Goal: Task Accomplishment & Management: Use online tool/utility

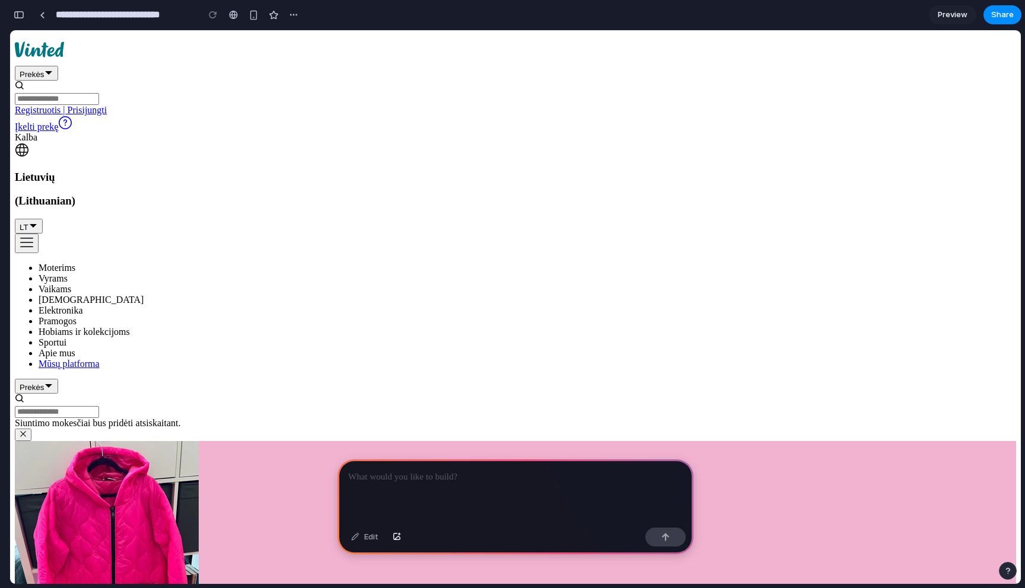
click at [144, 295] on span "Namams" at bounding box center [91, 300] width 105 height 10
click at [83, 305] on span "Elektronika" at bounding box center [61, 310] width 44 height 10
click at [99, 93] on input at bounding box center [57, 99] width 84 height 12
click at [58, 66] on button "Prekės" at bounding box center [36, 73] width 43 height 15
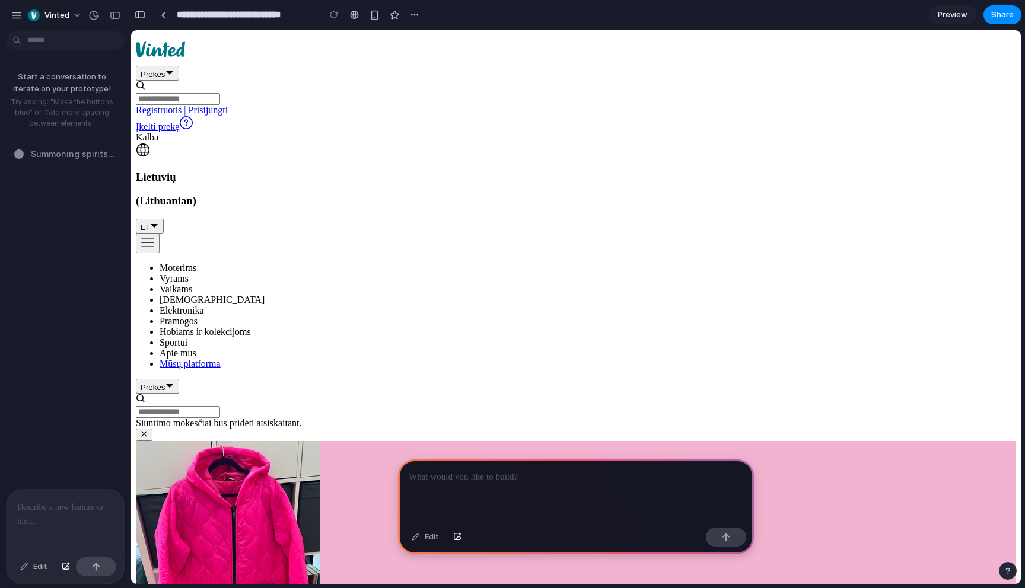
click at [84, 511] on p at bounding box center [65, 508] width 96 height 14
click at [31, 571] on div "Edit" at bounding box center [33, 567] width 39 height 19
click at [34, 572] on div "Edit" at bounding box center [33, 567] width 39 height 19
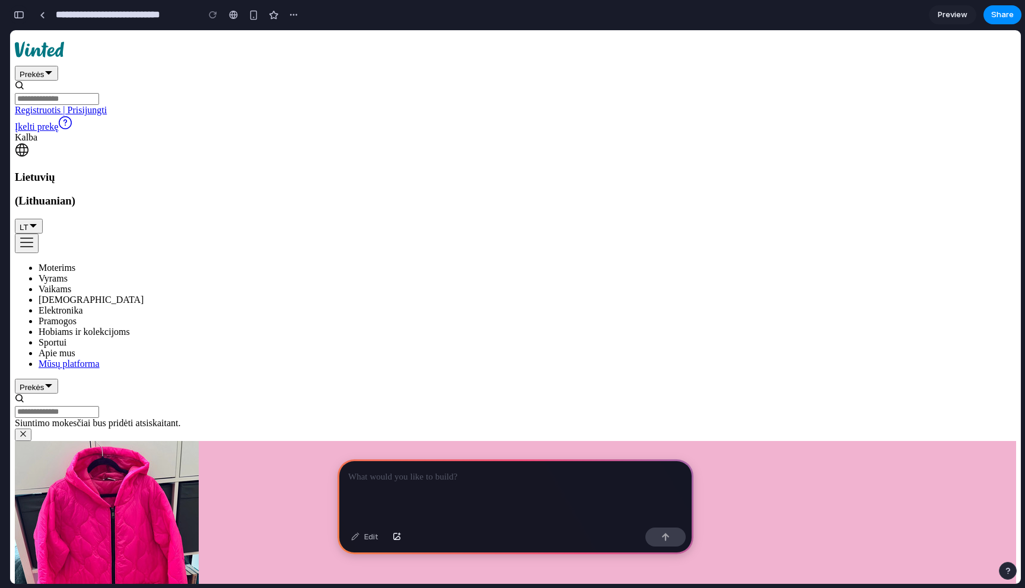
click at [20, 14] on div "button" at bounding box center [19, 15] width 11 height 8
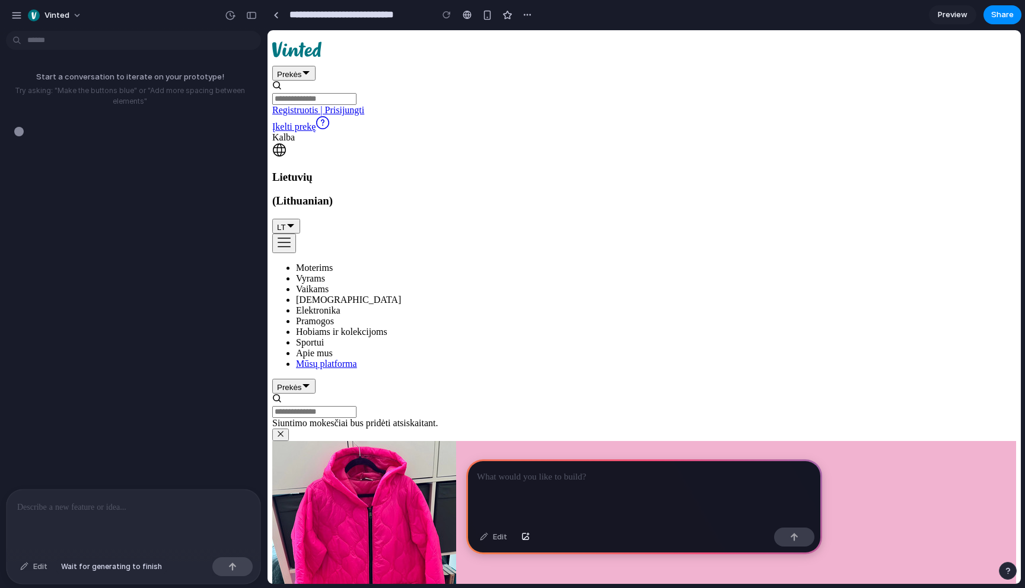
click at [37, 566] on div "Edit" at bounding box center [33, 567] width 39 height 19
click at [63, 514] on p at bounding box center [133, 508] width 233 height 14
click at [38, 568] on div "Edit" at bounding box center [33, 567] width 39 height 19
click at [37, 564] on div "Edit" at bounding box center [33, 567] width 39 height 19
click at [330, 122] on link "Eiti į Pagalbos centrą" at bounding box center [323, 127] width 14 height 10
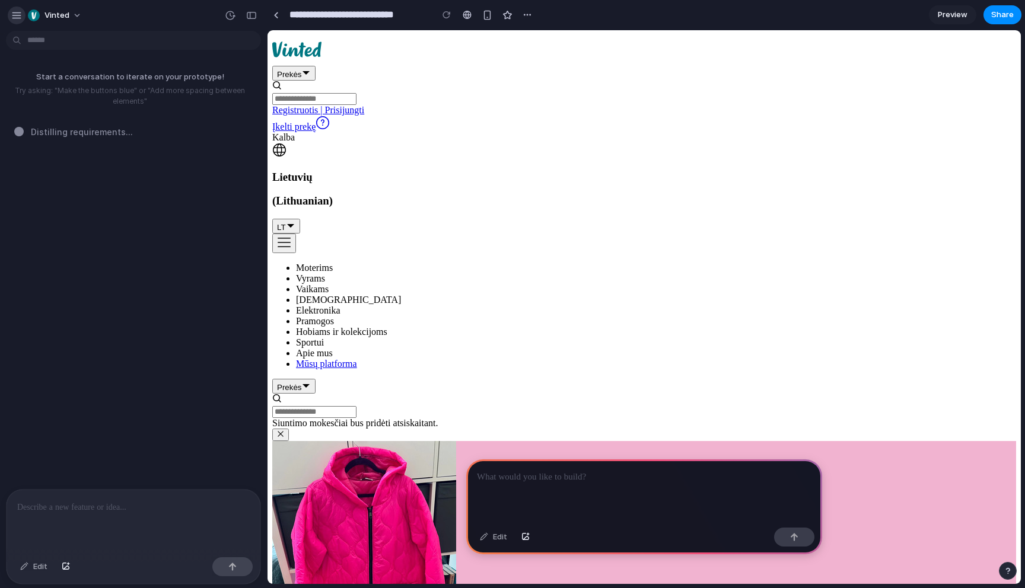
click at [18, 15] on div "button" at bounding box center [16, 15] width 11 height 11
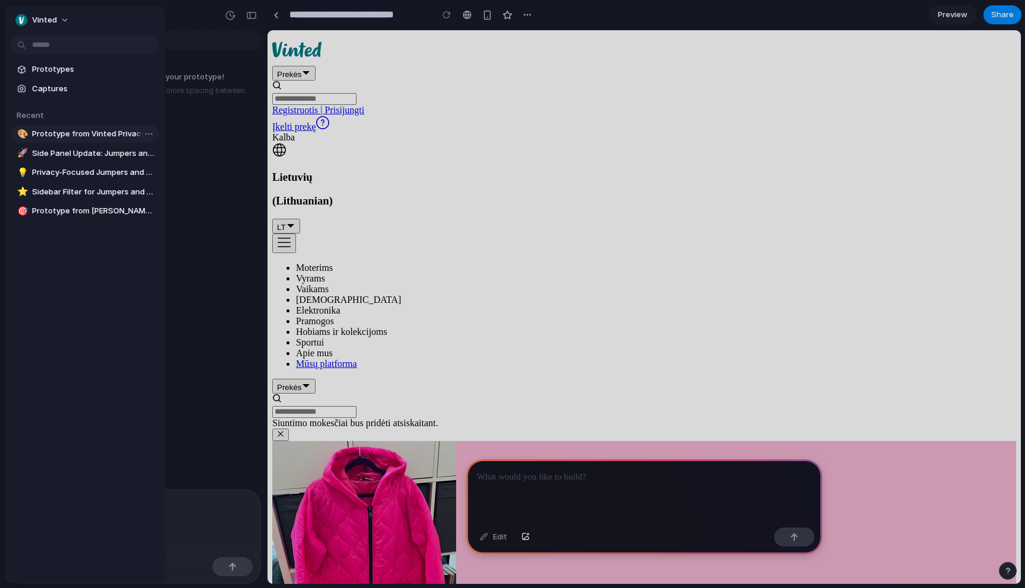
click at [76, 136] on span "Prototype from Vinted Privacy" at bounding box center [93, 134] width 122 height 12
click at [88, 154] on span "Side Panel Update: Jumpers and Sweaters Privacy" at bounding box center [93, 154] width 122 height 12
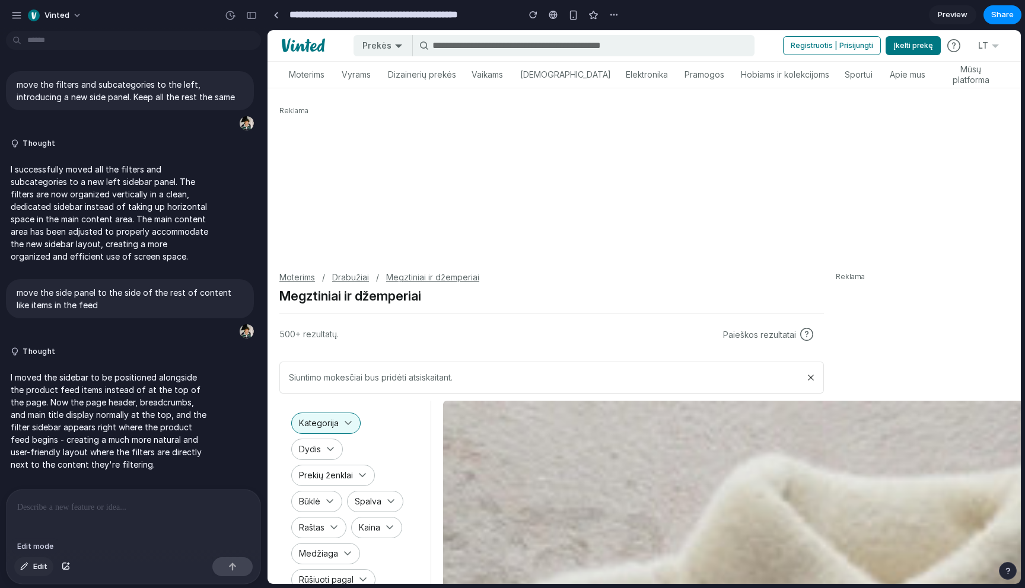
click at [31, 566] on button "Edit" at bounding box center [33, 567] width 39 height 19
click at [489, 75] on div at bounding box center [644, 307] width 753 height 553
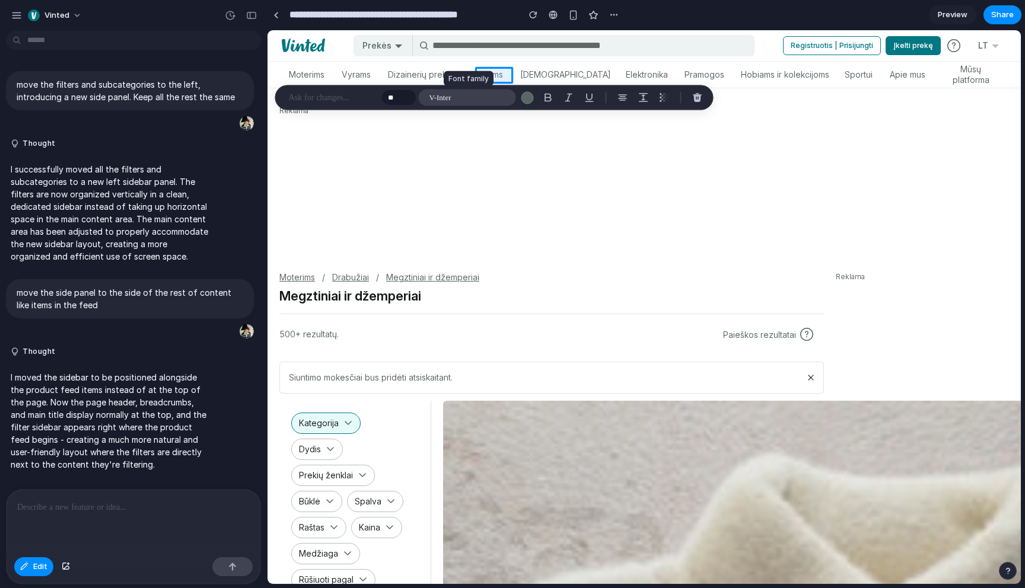
click at [453, 103] on button "V-Inter" at bounding box center [467, 98] width 97 height 17
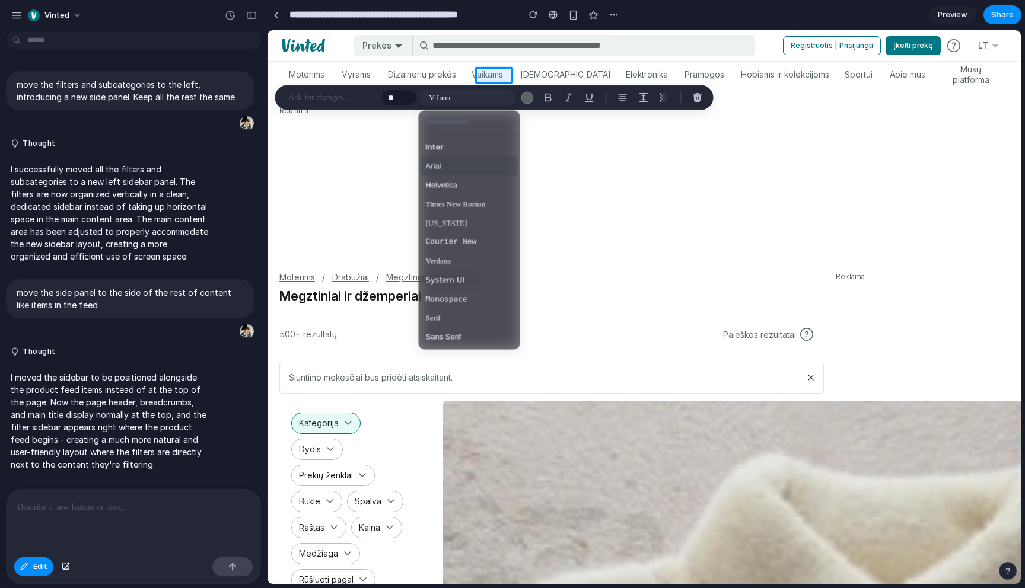
click at [457, 165] on li "Arial" at bounding box center [469, 166] width 97 height 19
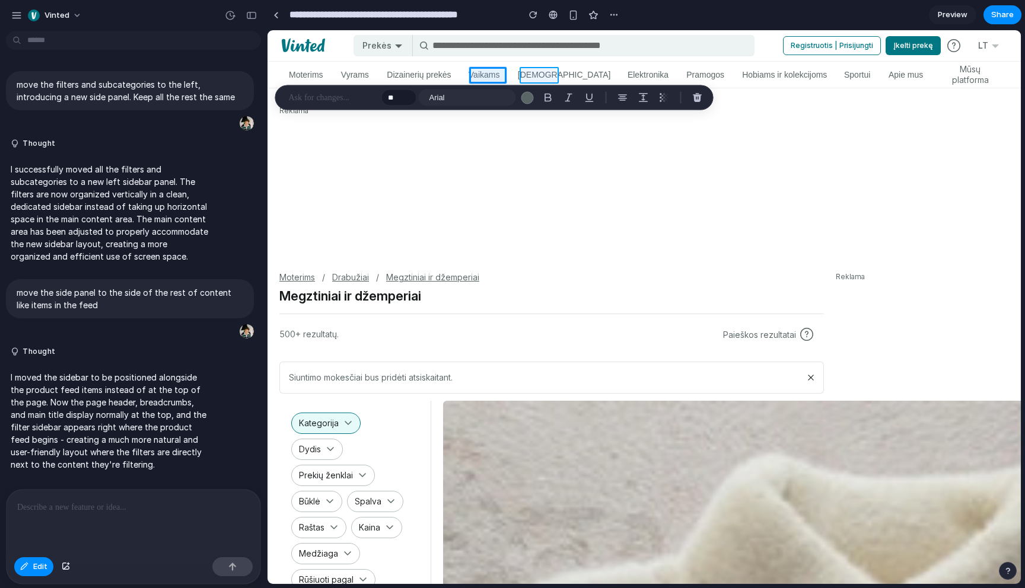
click at [535, 75] on div at bounding box center [644, 307] width 753 height 553
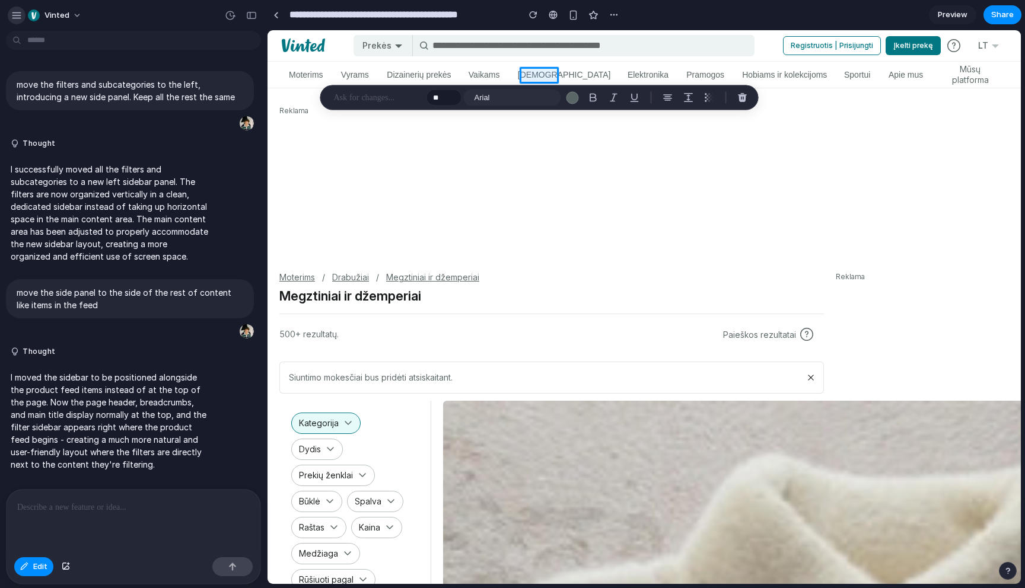
click at [14, 15] on div "button" at bounding box center [16, 15] width 11 height 11
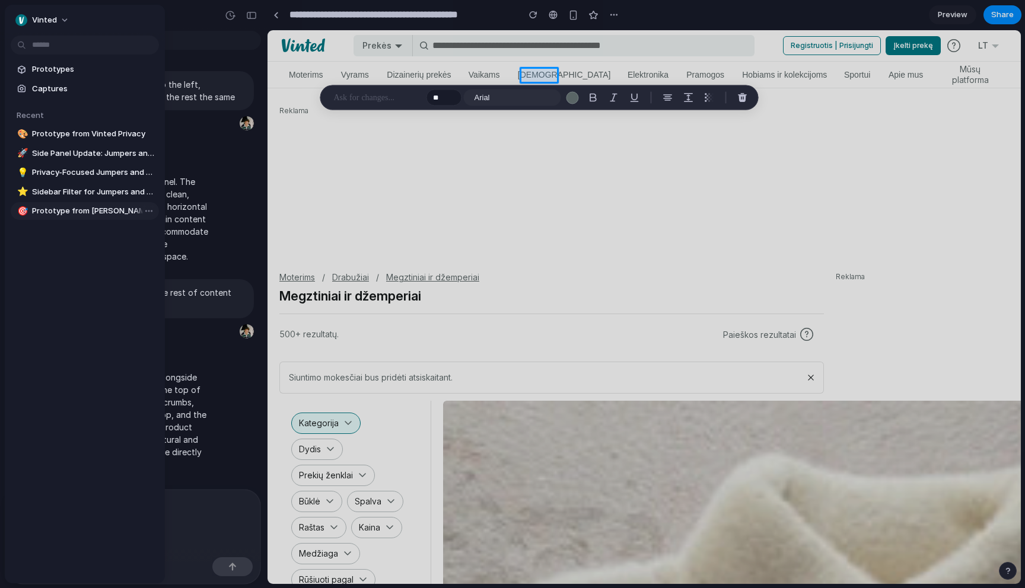
click at [95, 213] on span "Prototype from [PERSON_NAME] Suknelės Listing" at bounding box center [93, 211] width 122 height 12
type input "**********"
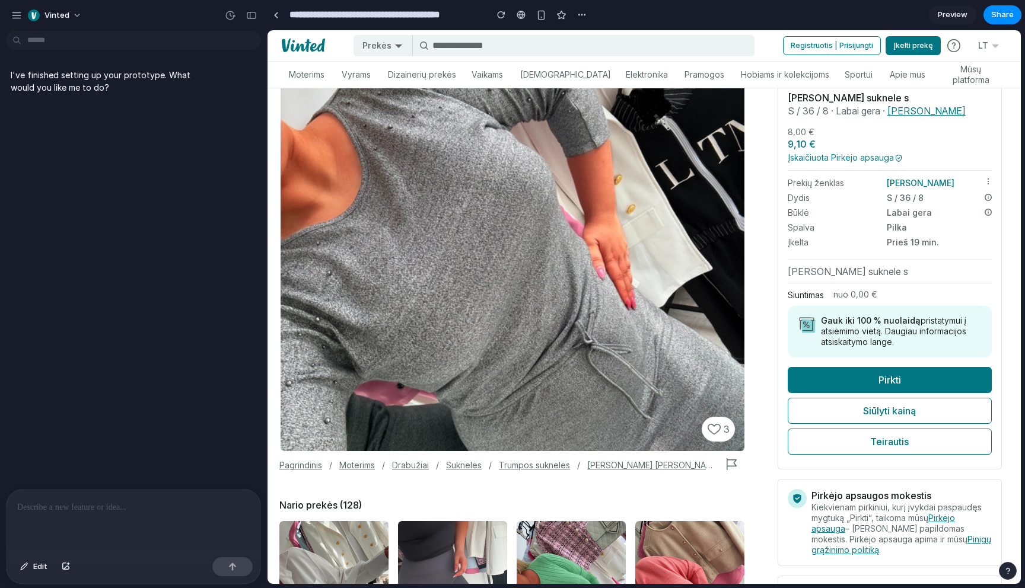
scroll to position [199, 0]
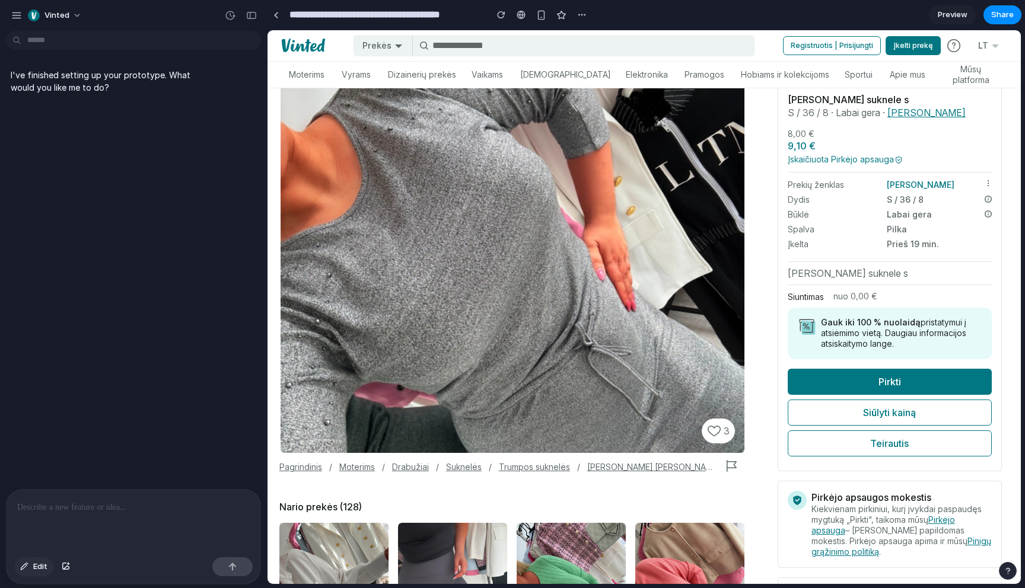
click at [37, 563] on span "Edit" at bounding box center [40, 567] width 14 height 12
click at [426, 72] on div at bounding box center [644, 307] width 753 height 553
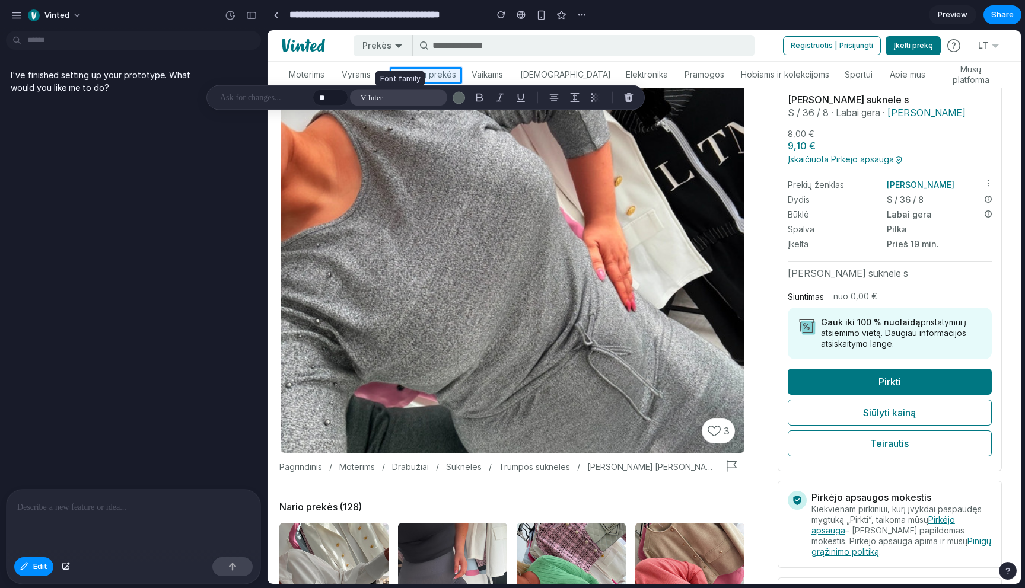
click at [380, 98] on span "V-Inter" at bounding box center [372, 98] width 22 height 12
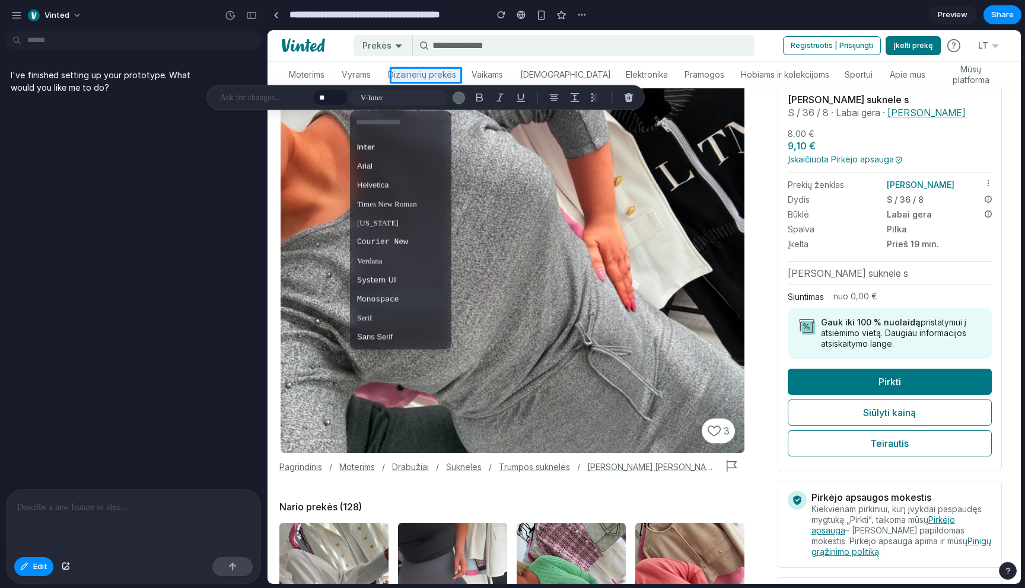
click at [383, 298] on span "Monospace" at bounding box center [378, 300] width 42 height 12
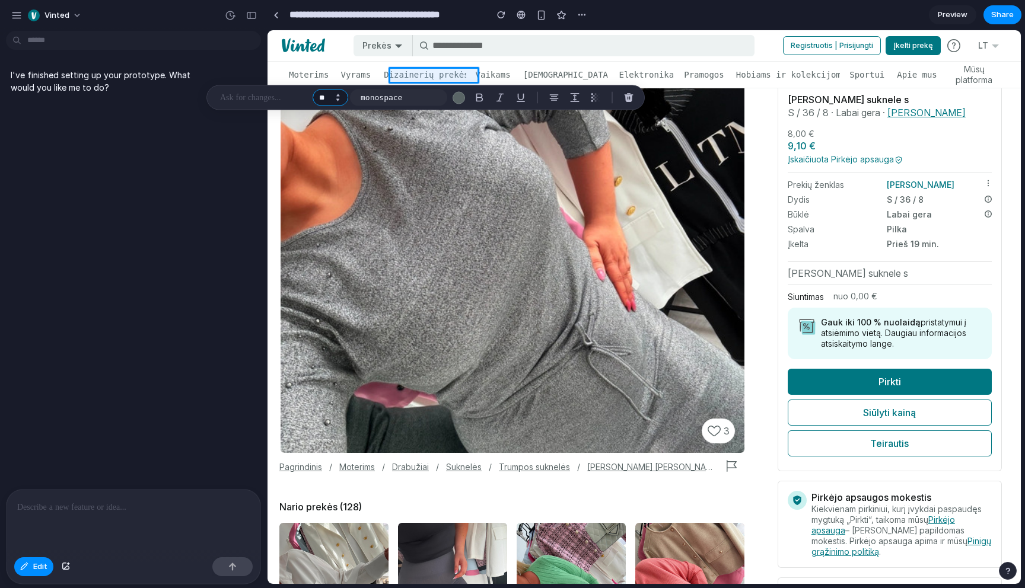
click at [320, 95] on input "**" at bounding box center [331, 98] width 36 height 17
type input "*"
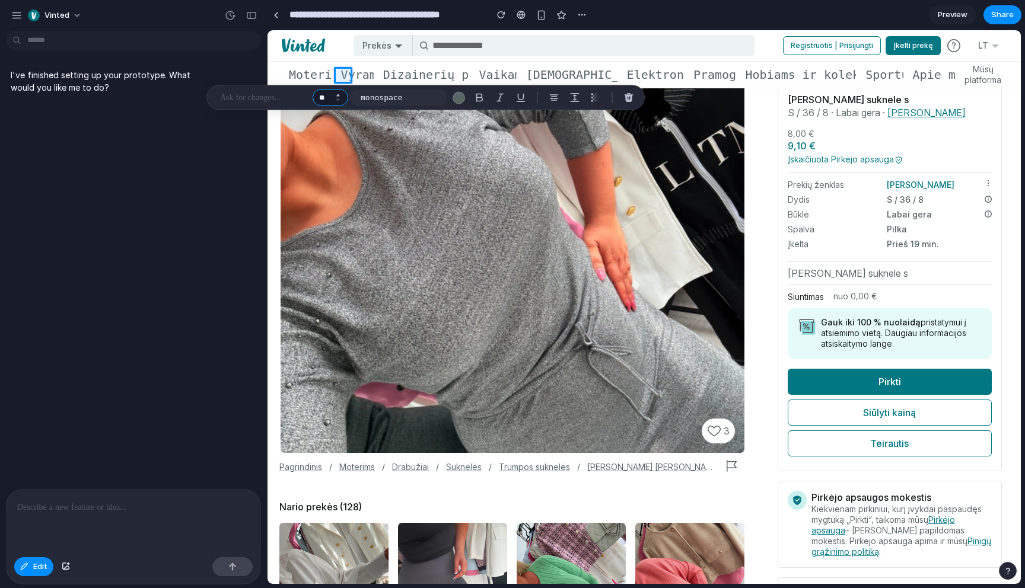
type input "**"
